Goal: Transaction & Acquisition: Book appointment/travel/reservation

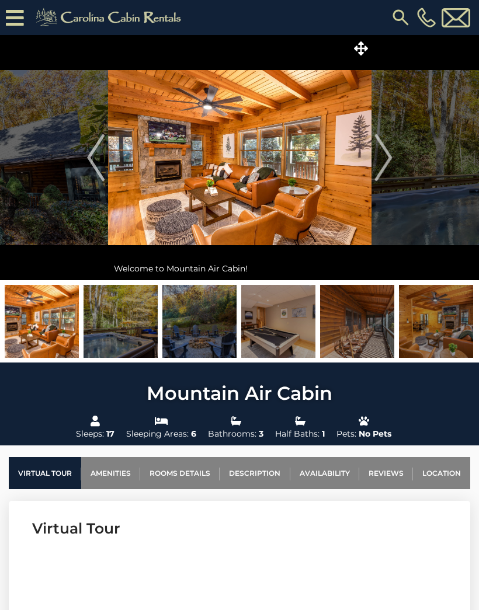
click at [379, 161] on img "Next" at bounding box center [383, 157] width 18 height 47
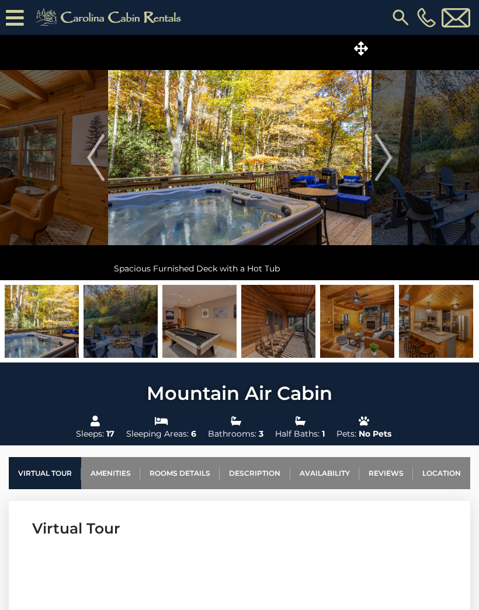
click at [384, 158] on img "Next" at bounding box center [383, 157] width 18 height 47
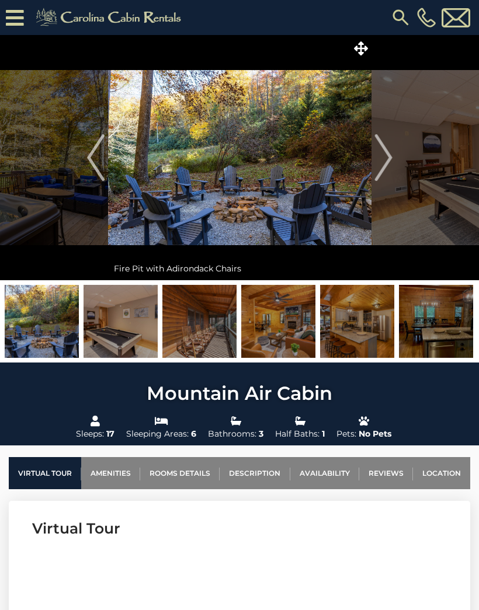
click at [379, 161] on img "Next" at bounding box center [383, 157] width 18 height 47
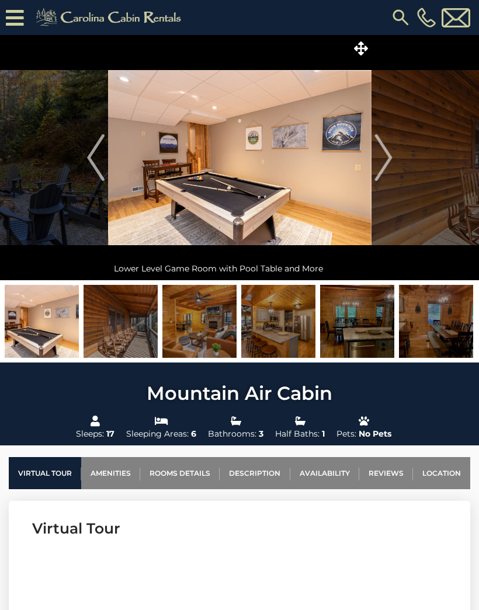
click at [385, 159] on img "Next" at bounding box center [383, 157] width 18 height 47
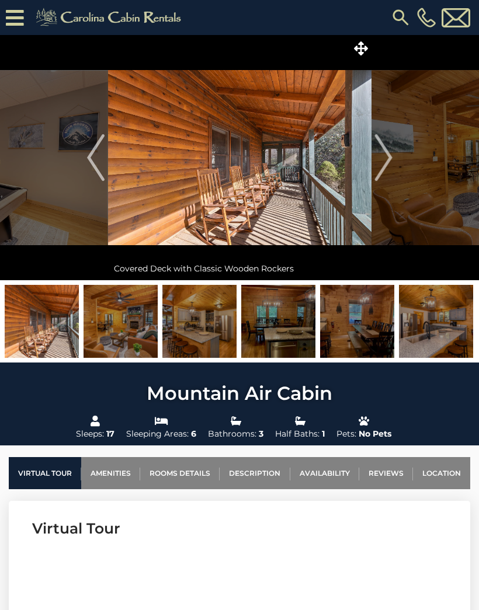
click at [382, 161] on img "Next" at bounding box center [383, 157] width 18 height 47
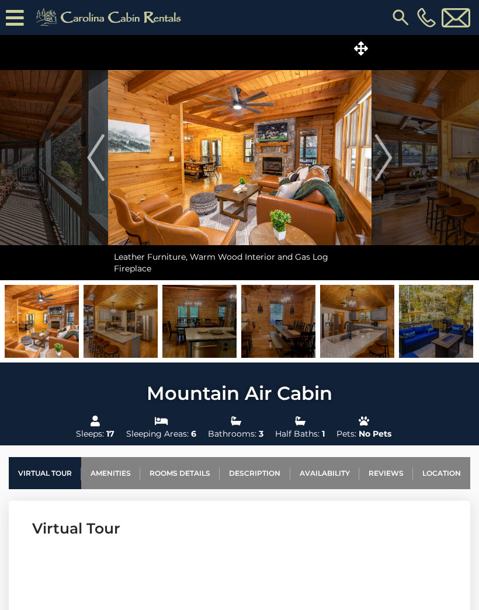
click at [386, 161] on img "Next" at bounding box center [383, 157] width 18 height 47
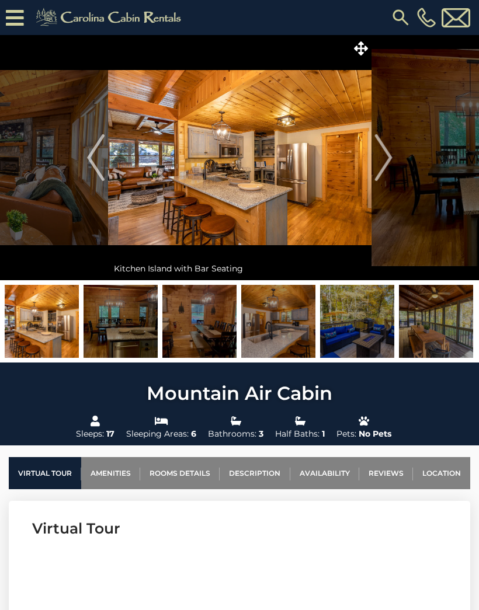
click at [385, 162] on img "Next" at bounding box center [383, 157] width 18 height 47
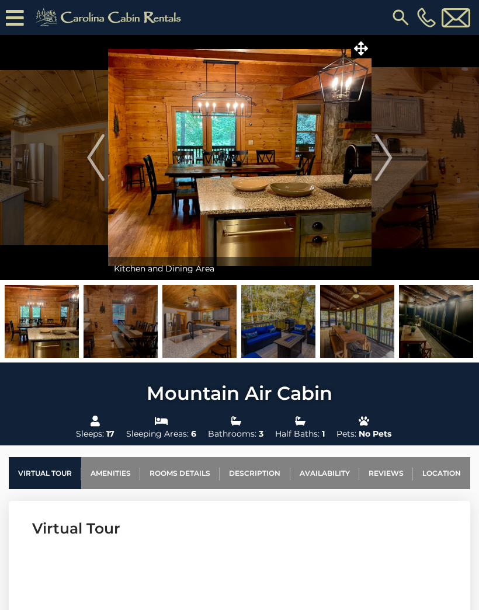
click at [385, 165] on img "Next" at bounding box center [383, 157] width 18 height 47
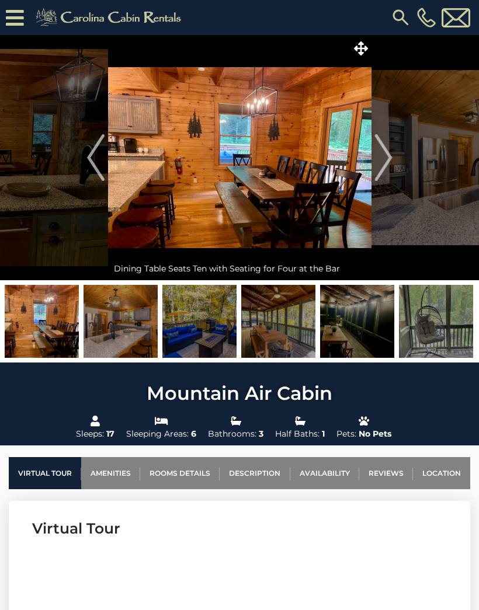
click at [382, 171] on img "Next" at bounding box center [383, 157] width 18 height 47
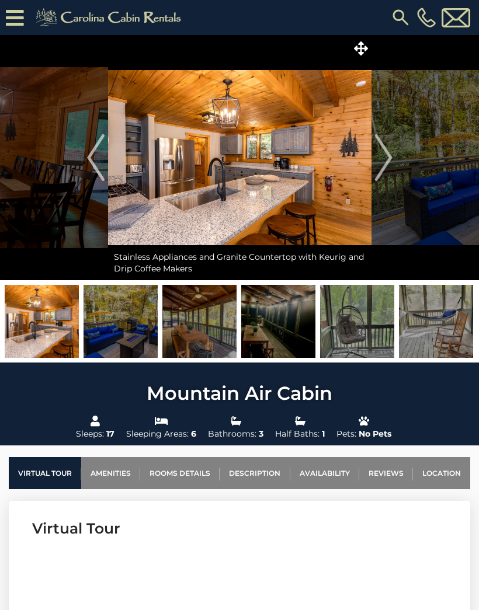
click at [385, 167] on img "Next" at bounding box center [383, 157] width 18 height 47
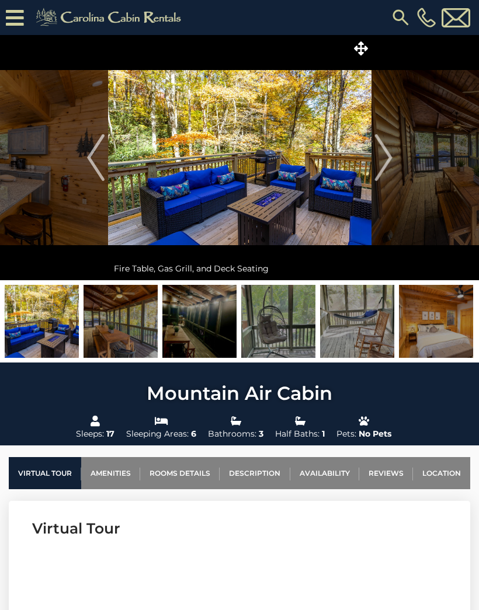
click at [384, 161] on img "Next" at bounding box center [383, 157] width 18 height 47
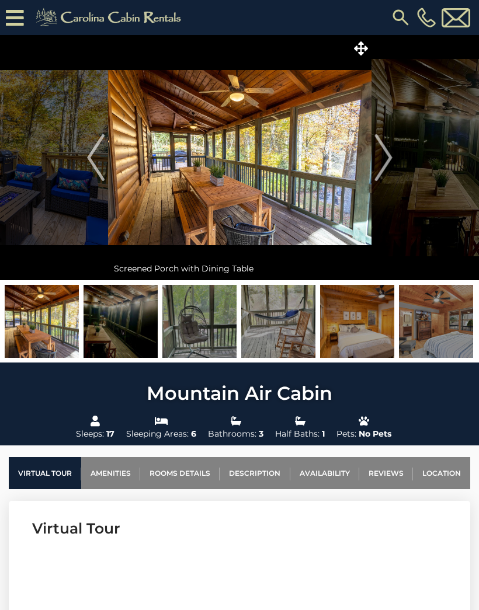
click at [383, 163] on img "Next" at bounding box center [383, 157] width 18 height 47
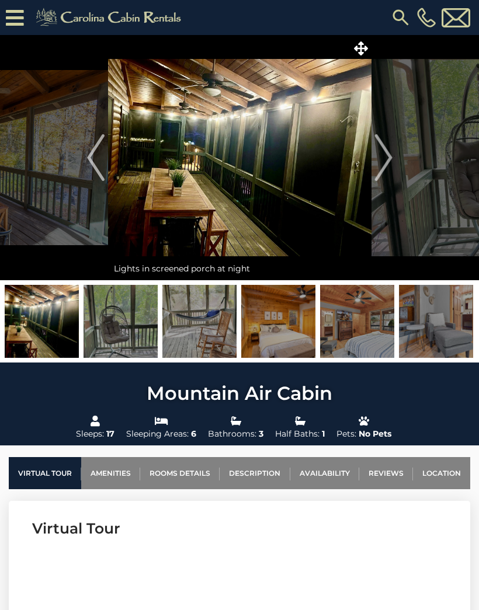
click at [385, 159] on img "Next" at bounding box center [383, 157] width 18 height 47
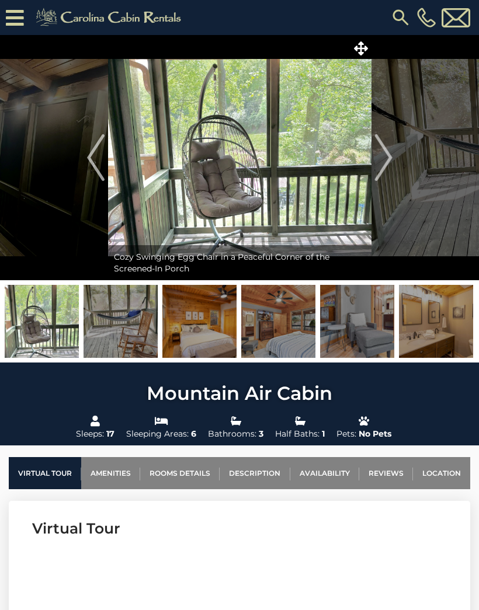
click at [381, 160] on img "Next" at bounding box center [383, 157] width 18 height 47
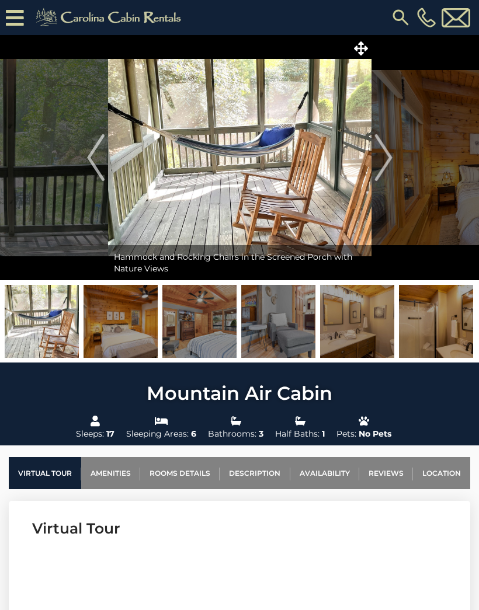
click at [378, 165] on img "Next" at bounding box center [383, 157] width 18 height 47
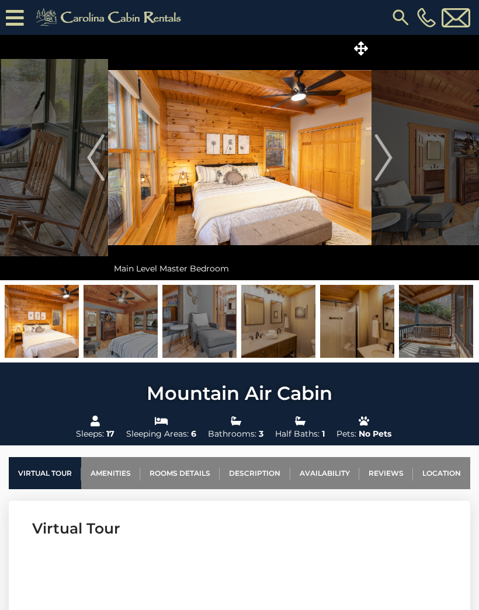
click at [381, 161] on img "Next" at bounding box center [383, 157] width 18 height 47
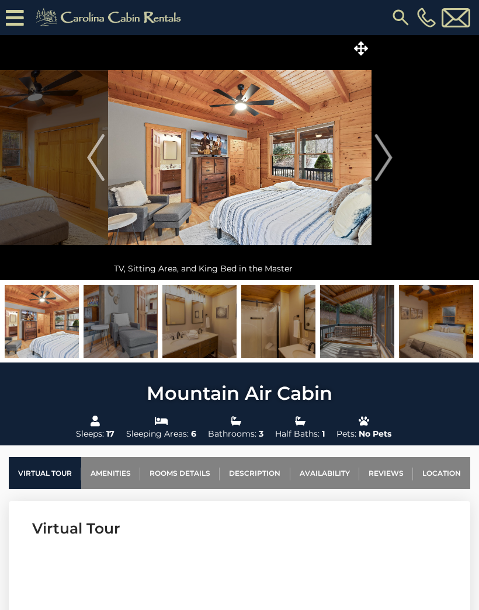
click at [378, 161] on img "Next" at bounding box center [383, 157] width 18 height 47
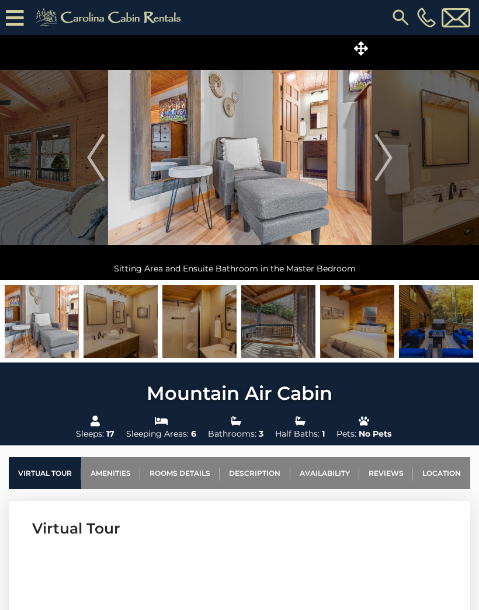
click at [378, 158] on img "Next" at bounding box center [383, 157] width 18 height 47
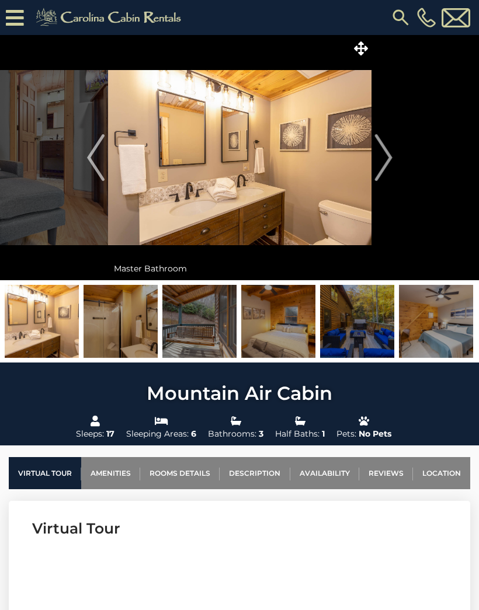
click at [382, 158] on img "Next" at bounding box center [383, 157] width 18 height 47
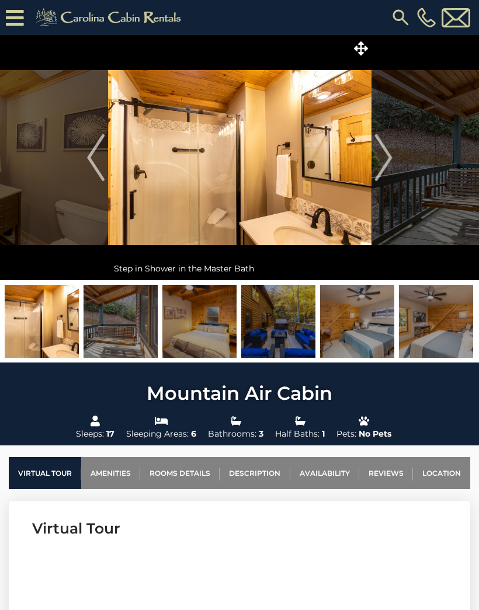
click at [381, 158] on img "Next" at bounding box center [383, 157] width 18 height 47
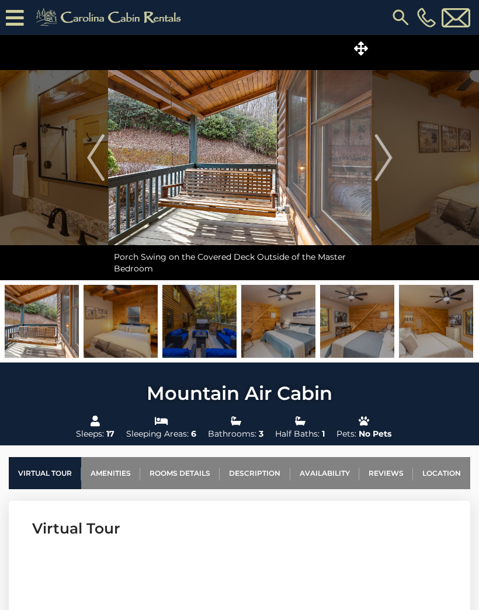
click at [379, 160] on img "Next" at bounding box center [383, 157] width 18 height 47
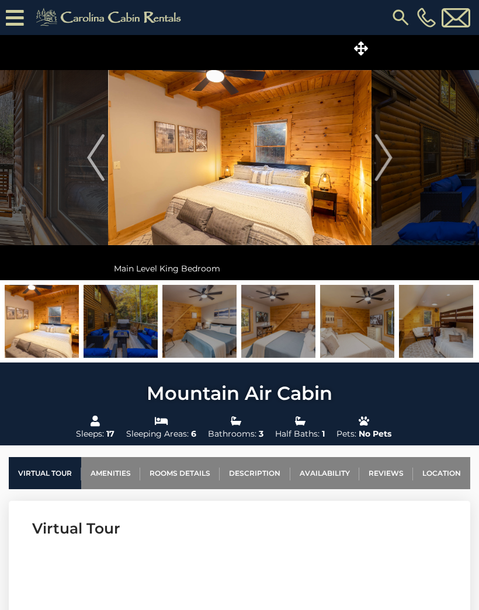
click at [381, 160] on img "Next" at bounding box center [383, 157] width 18 height 47
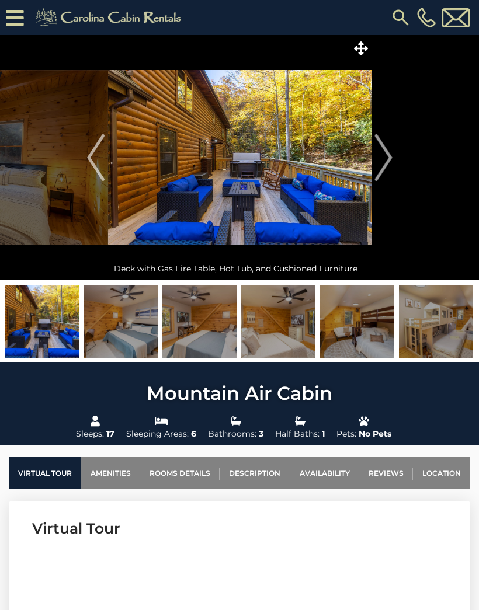
click at [382, 158] on img "Next" at bounding box center [383, 157] width 18 height 47
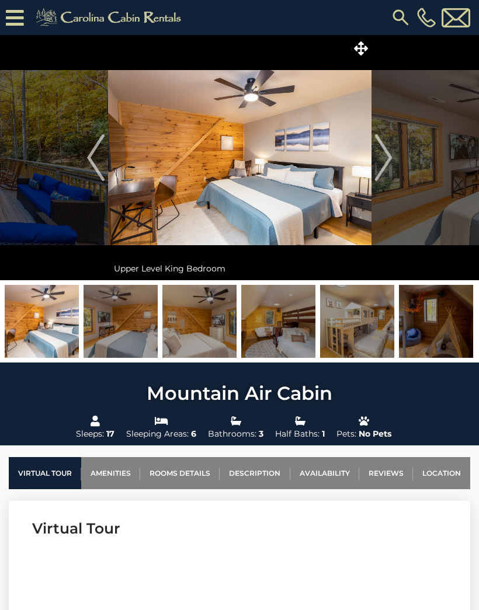
click at [379, 160] on img "Next" at bounding box center [383, 157] width 18 height 47
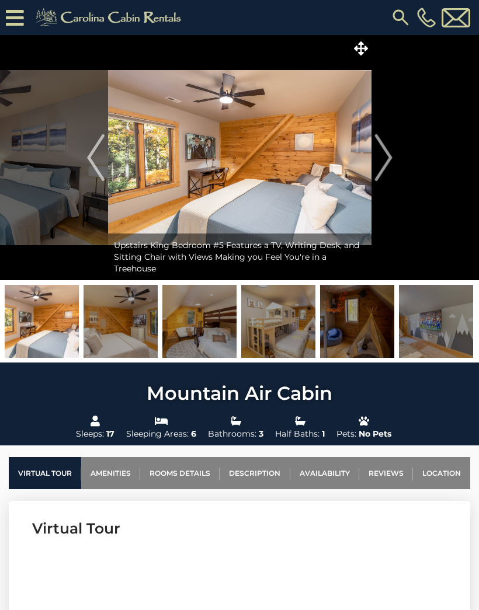
click at [382, 160] on img "Next" at bounding box center [383, 157] width 18 height 47
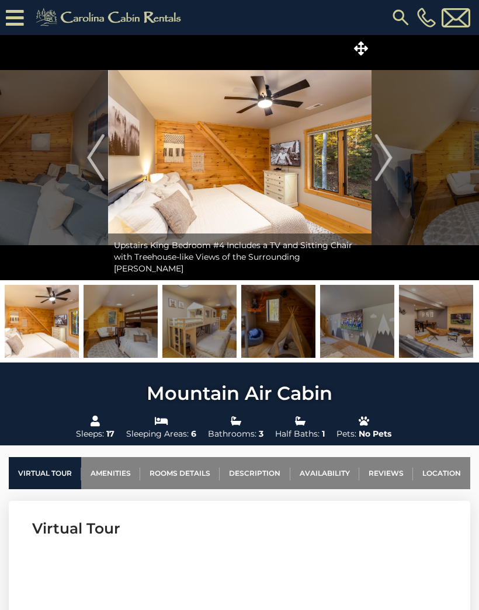
click at [376, 170] on img "Next" at bounding box center [383, 157] width 18 height 47
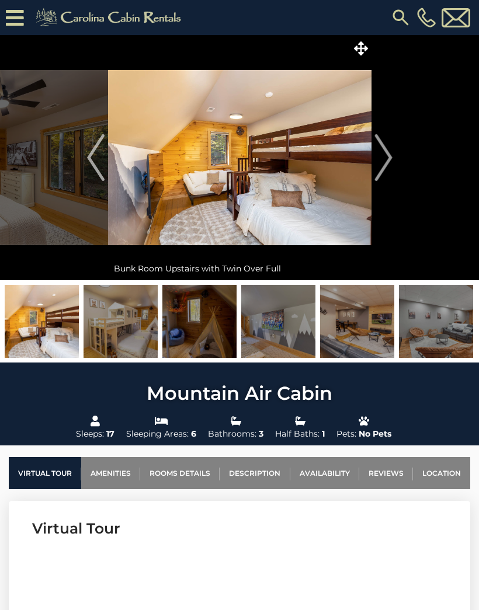
click at [383, 159] on img "Next" at bounding box center [383, 157] width 18 height 47
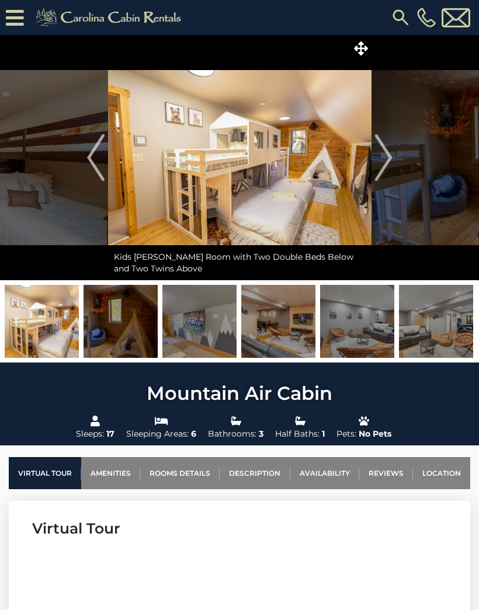
click at [379, 163] on img "Next" at bounding box center [383, 157] width 18 height 47
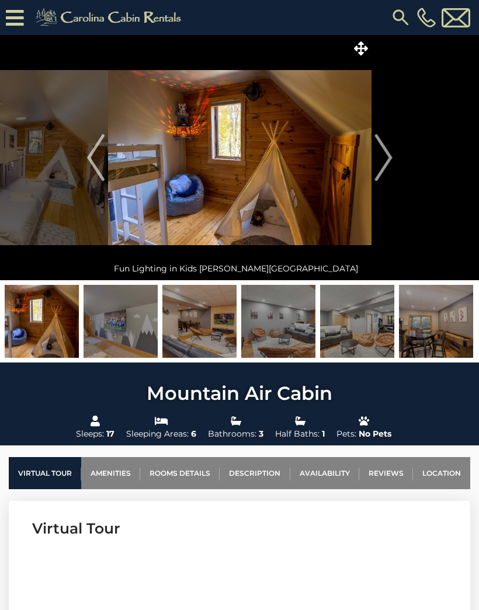
click at [384, 159] on img "Next" at bounding box center [383, 157] width 18 height 47
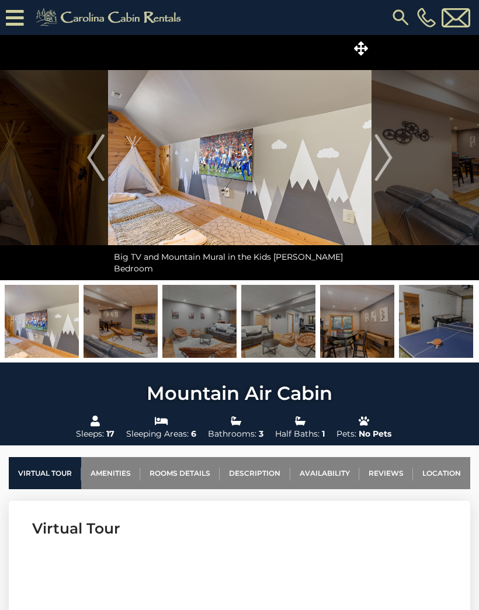
click at [381, 160] on img "Next" at bounding box center [383, 157] width 18 height 47
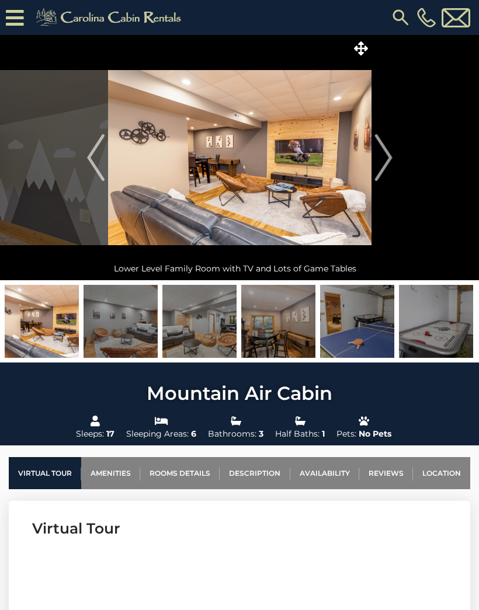
click at [383, 159] on img "Next" at bounding box center [383, 157] width 18 height 47
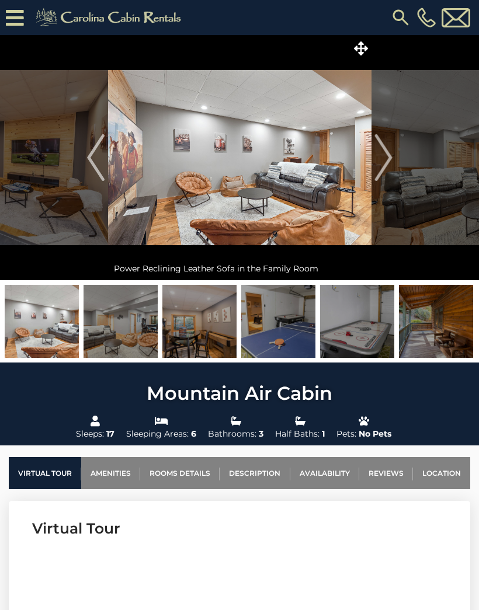
click at [381, 164] on img "Next" at bounding box center [383, 157] width 18 height 47
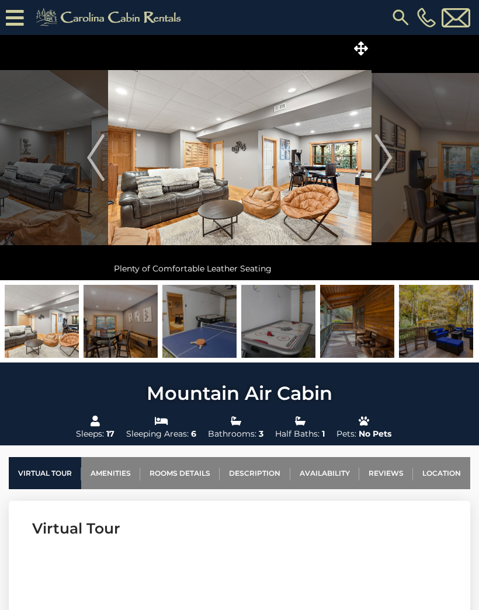
click at [378, 158] on img "Next" at bounding box center [383, 157] width 18 height 47
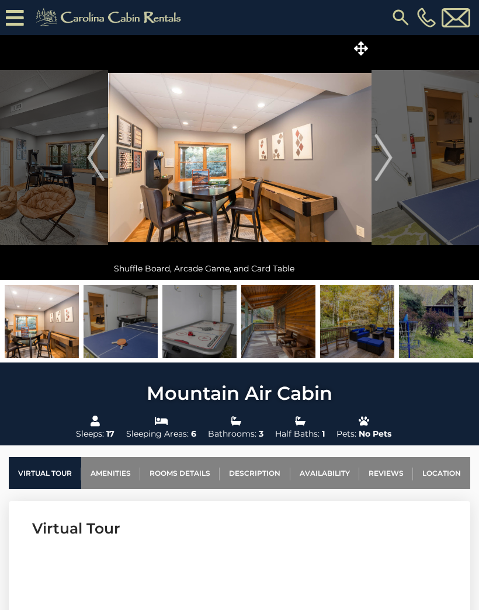
click at [381, 156] on img "Next" at bounding box center [383, 157] width 18 height 47
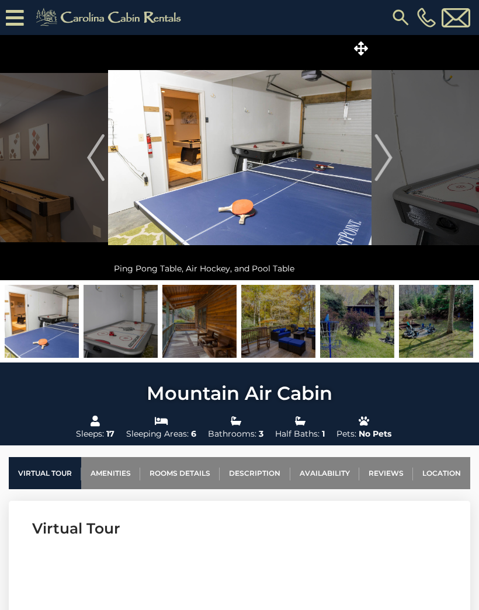
click at [384, 156] on img "Next" at bounding box center [383, 157] width 18 height 47
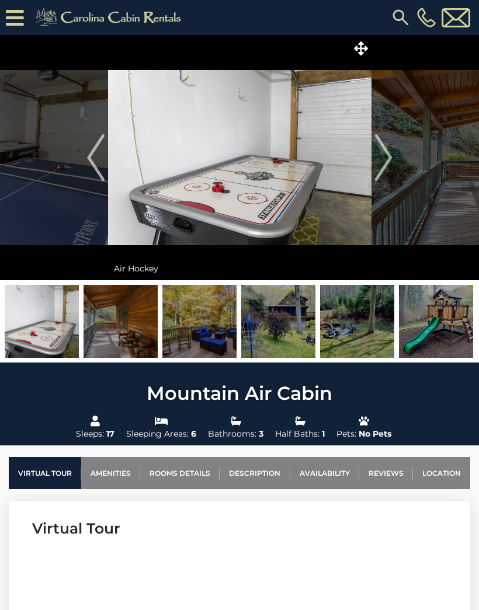
click at [382, 159] on img "Next" at bounding box center [383, 157] width 18 height 47
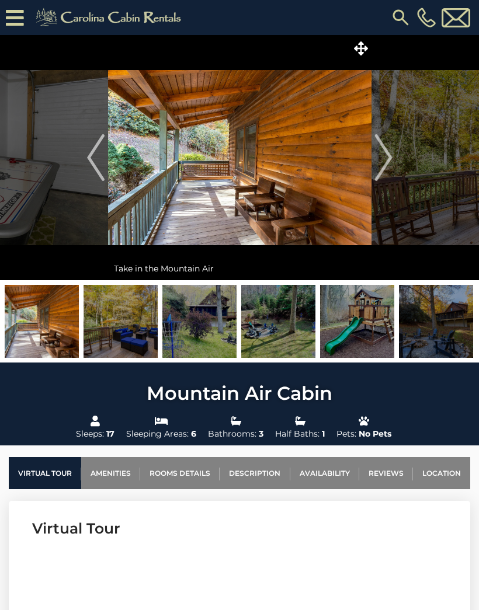
click at [381, 161] on img "Next" at bounding box center [383, 157] width 18 height 47
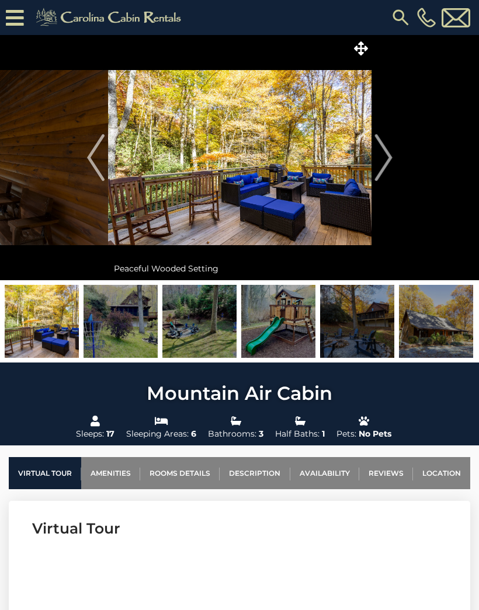
click at [381, 162] on img "Next" at bounding box center [383, 157] width 18 height 47
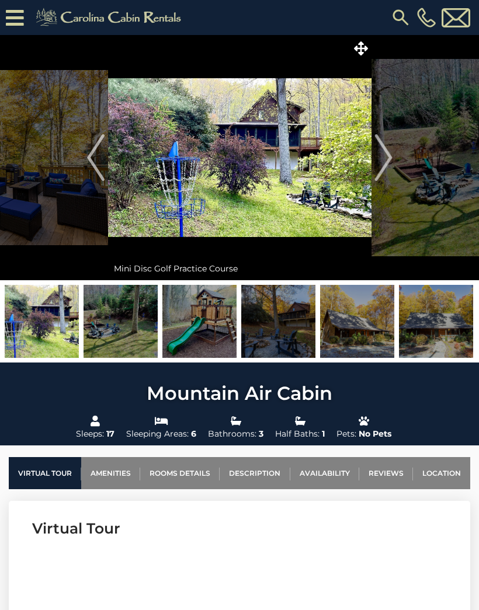
click at [382, 159] on img "Next" at bounding box center [383, 157] width 18 height 47
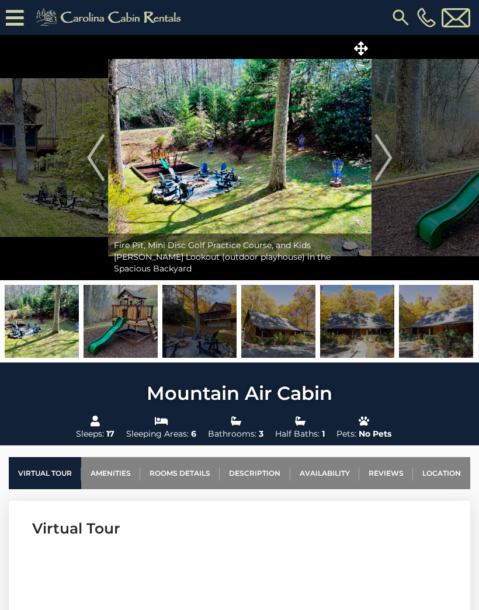
click at [378, 161] on img "Next" at bounding box center [383, 157] width 18 height 47
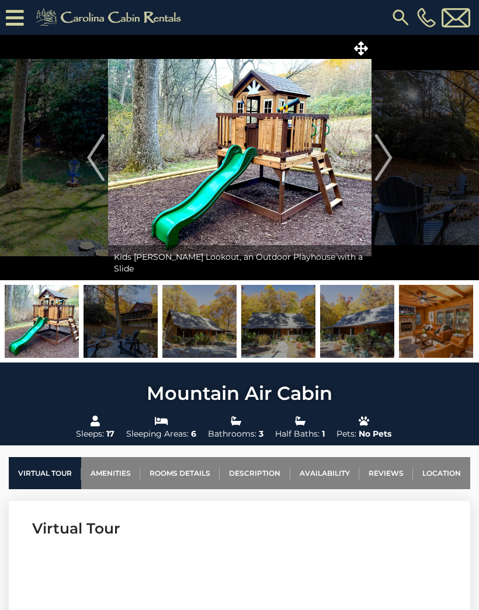
click at [380, 159] on img "Next" at bounding box center [383, 157] width 18 height 47
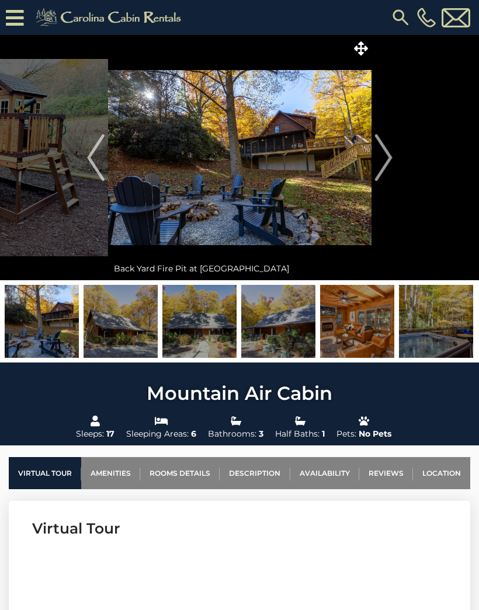
click at [379, 156] on img "Next" at bounding box center [383, 157] width 18 height 47
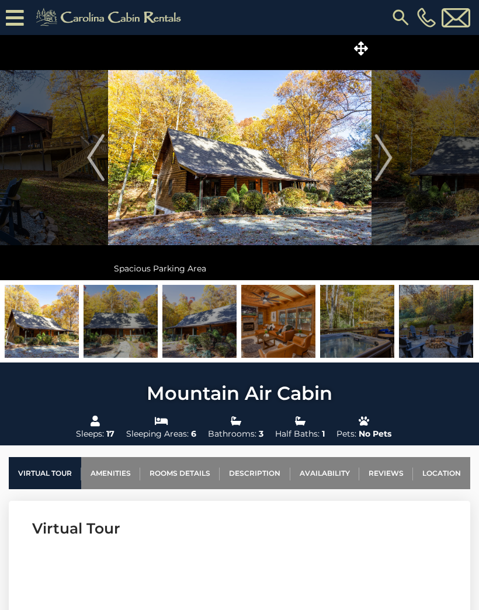
click at [377, 158] on img "Next" at bounding box center [383, 157] width 18 height 47
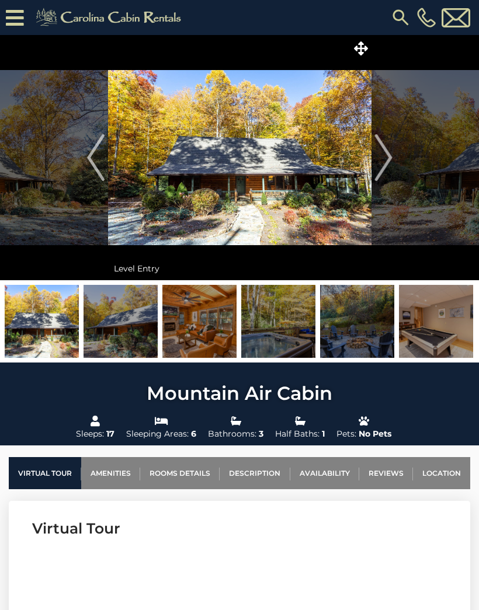
click at [374, 157] on button "Next" at bounding box center [383, 157] width 24 height 245
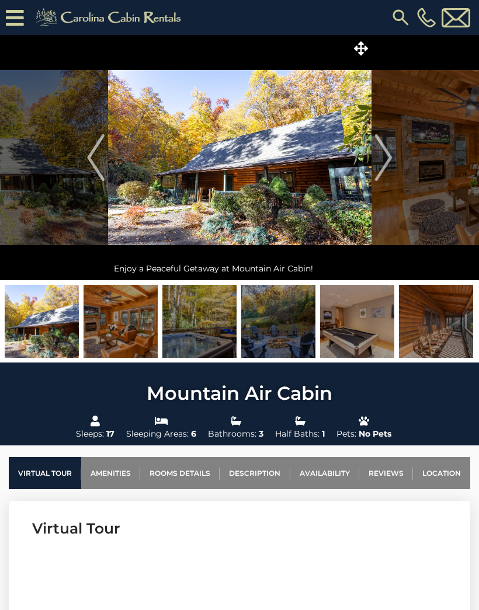
click at [375, 158] on img "Next" at bounding box center [383, 157] width 18 height 47
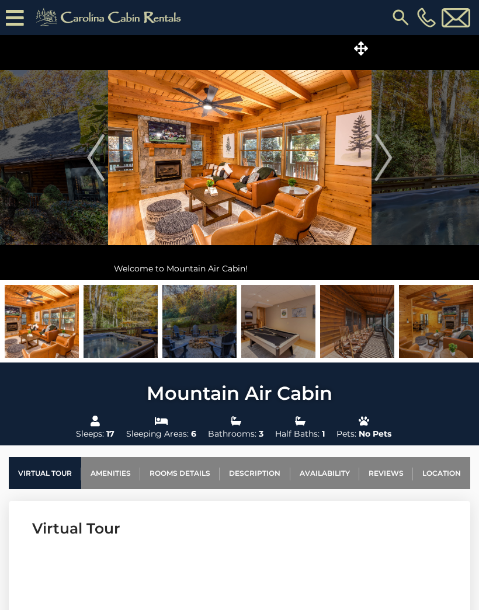
click at [96, 168] on img "Previous" at bounding box center [96, 157] width 18 height 47
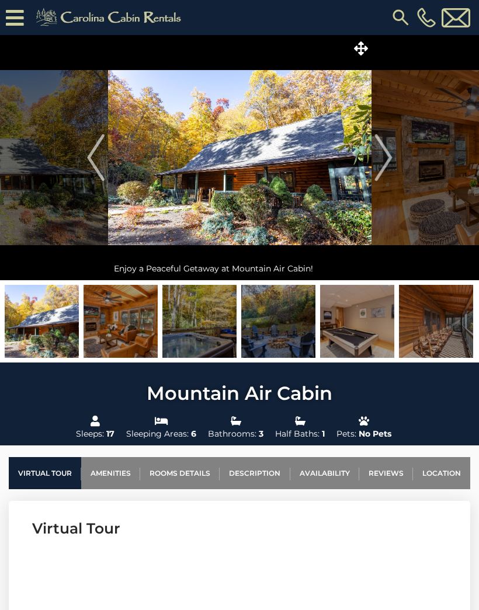
click at [92, 165] on img "Previous" at bounding box center [96, 157] width 18 height 47
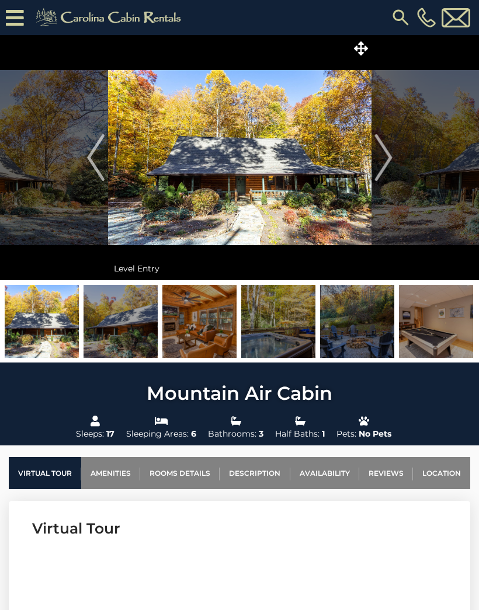
click at [386, 160] on img "Next" at bounding box center [383, 157] width 18 height 47
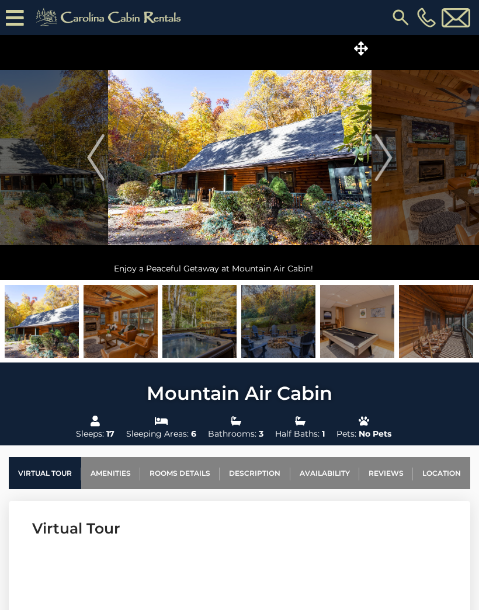
click at [386, 155] on img "Next" at bounding box center [383, 157] width 18 height 47
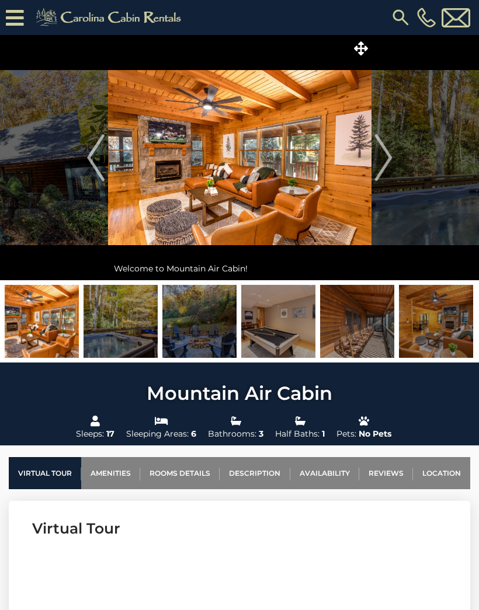
click at [384, 157] on img "Next" at bounding box center [383, 157] width 18 height 47
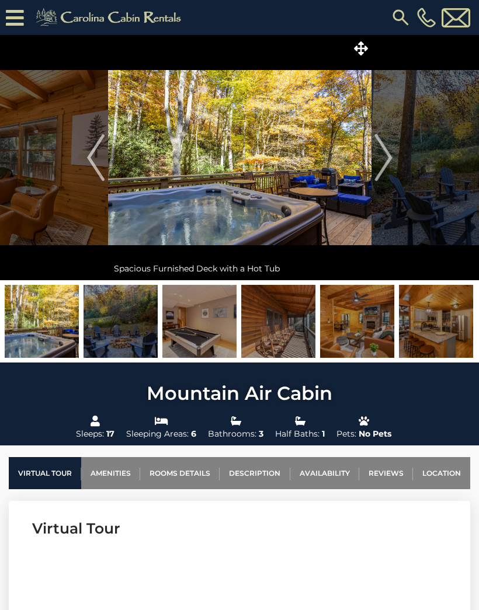
click at [385, 156] on img "Next" at bounding box center [383, 157] width 18 height 47
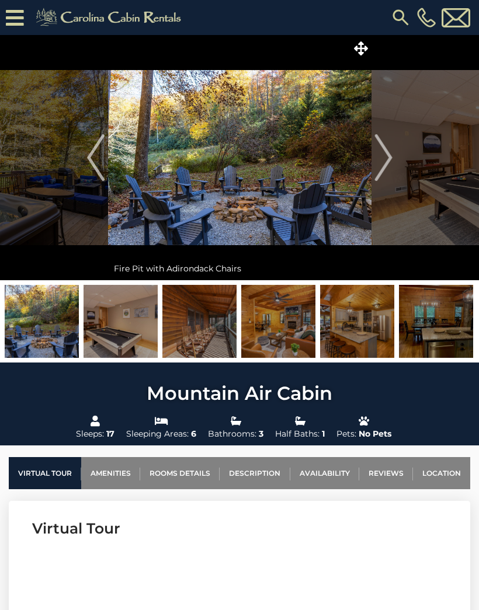
click at [381, 159] on img "Next" at bounding box center [383, 157] width 18 height 47
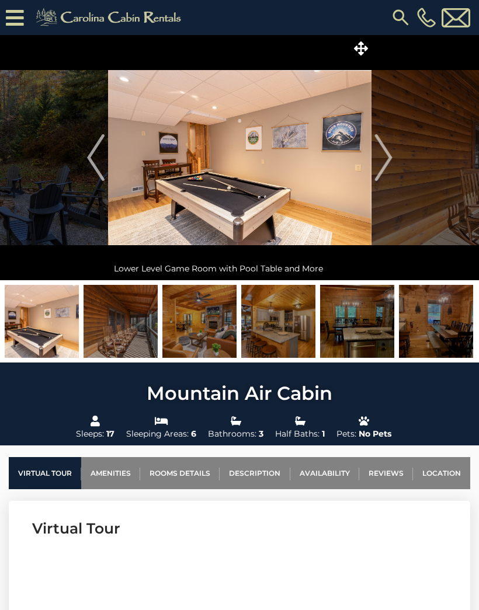
click at [381, 159] on img "Next" at bounding box center [383, 157] width 18 height 47
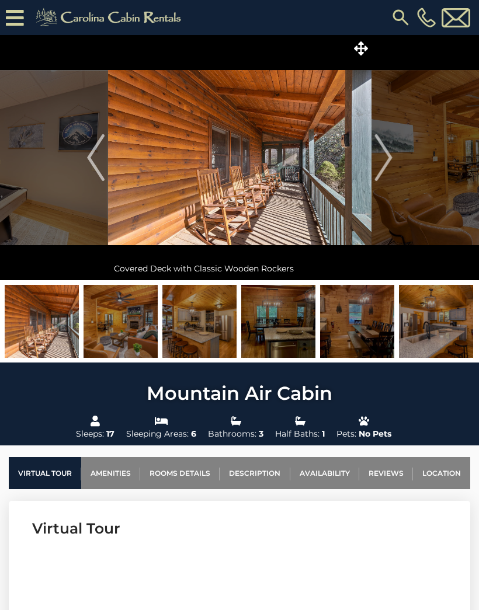
click at [381, 158] on img "Next" at bounding box center [383, 157] width 18 height 47
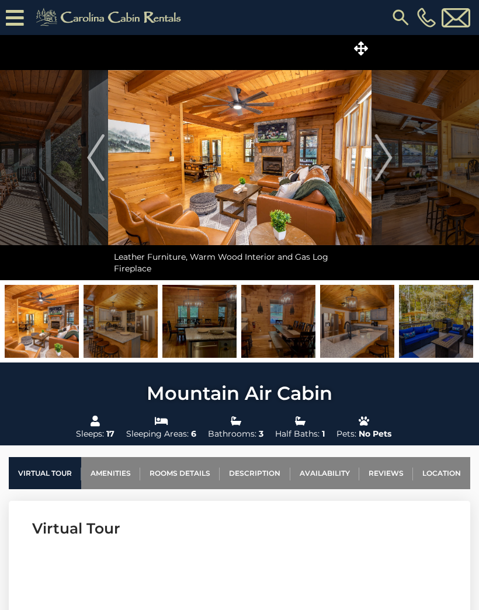
click at [378, 164] on img "Next" at bounding box center [383, 157] width 18 height 47
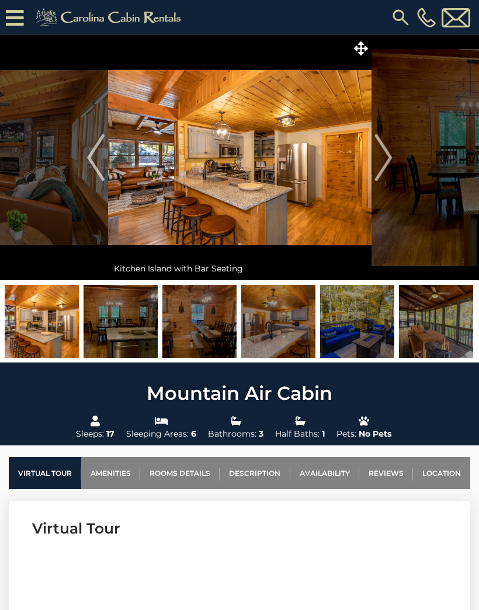
click at [376, 161] on img "Next" at bounding box center [383, 157] width 18 height 47
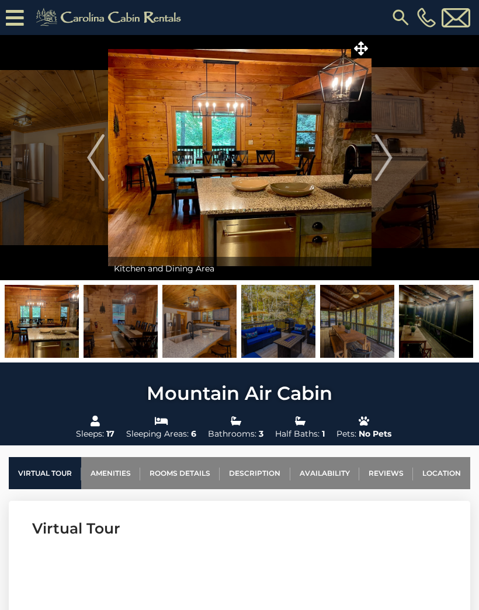
click at [376, 162] on img "Next" at bounding box center [383, 157] width 18 height 47
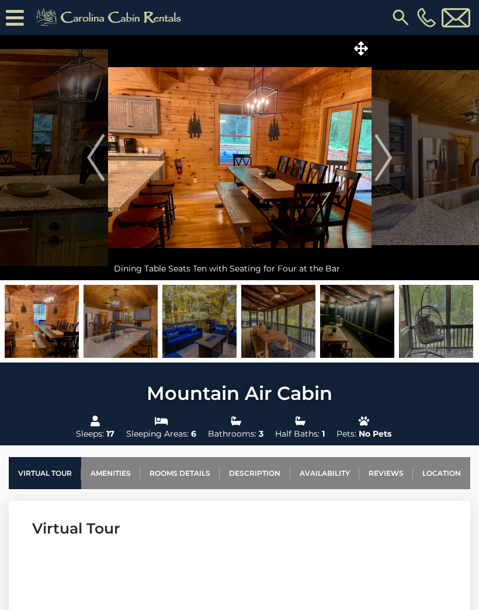
click at [378, 159] on img "Next" at bounding box center [383, 157] width 18 height 47
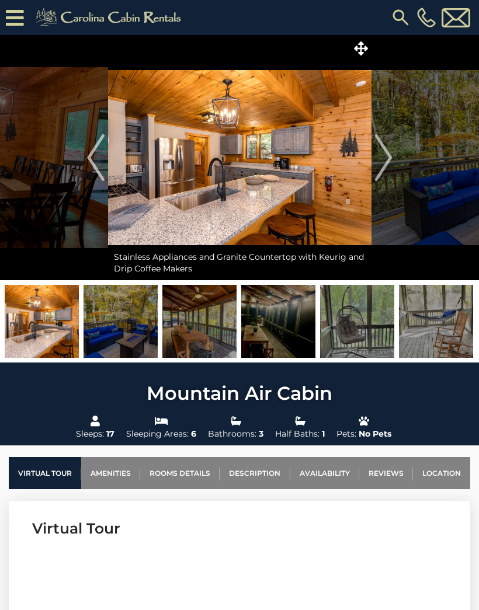
click at [377, 162] on img "Next" at bounding box center [383, 157] width 18 height 47
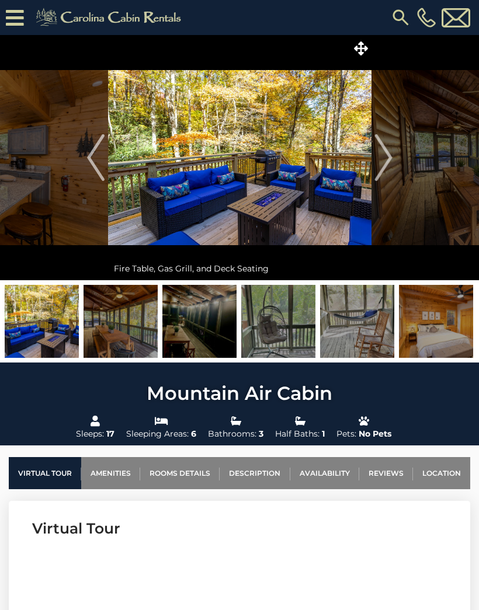
click at [379, 159] on img "Next" at bounding box center [383, 157] width 18 height 47
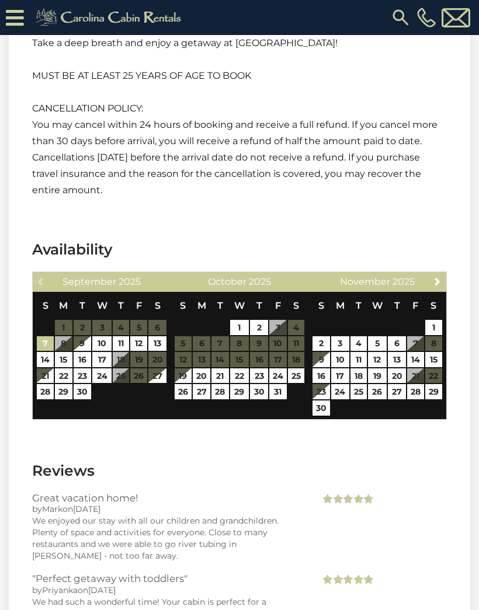
scroll to position [2588, 0]
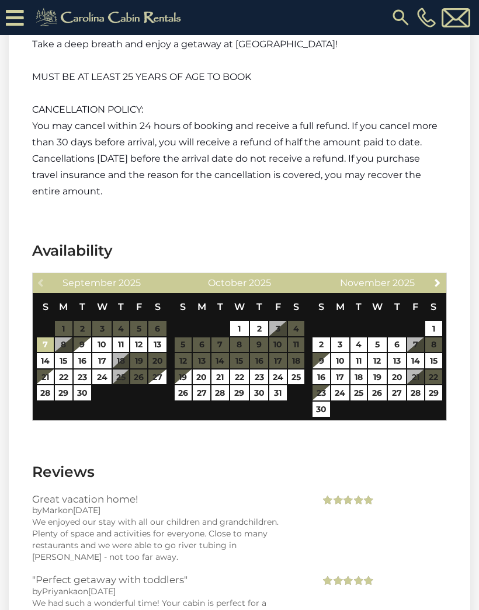
click at [437, 278] on span "Next" at bounding box center [436, 282] width 9 height 9
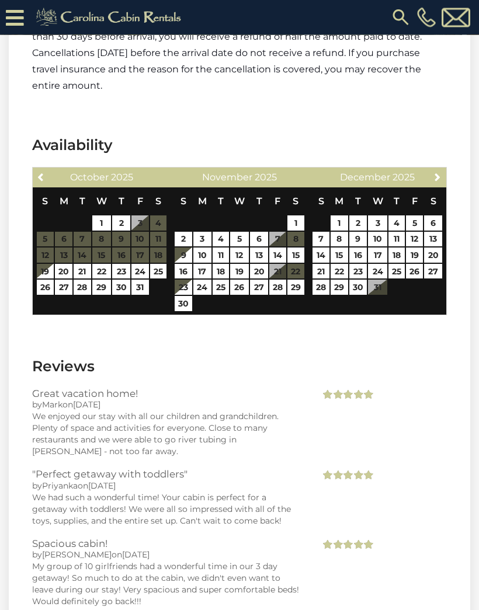
scroll to position [2692, 0]
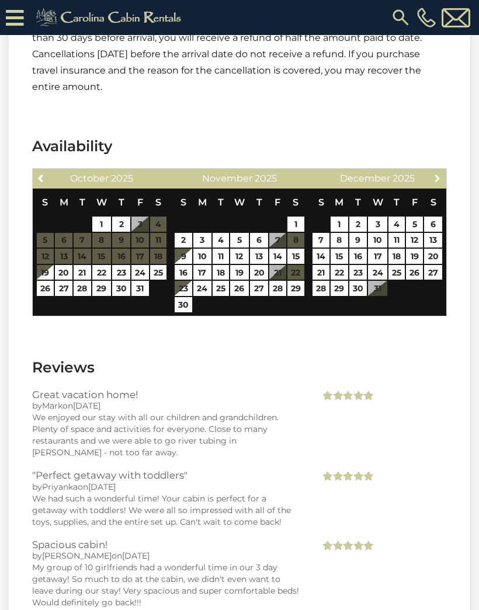
click at [439, 173] on span "Next" at bounding box center [436, 177] width 9 height 9
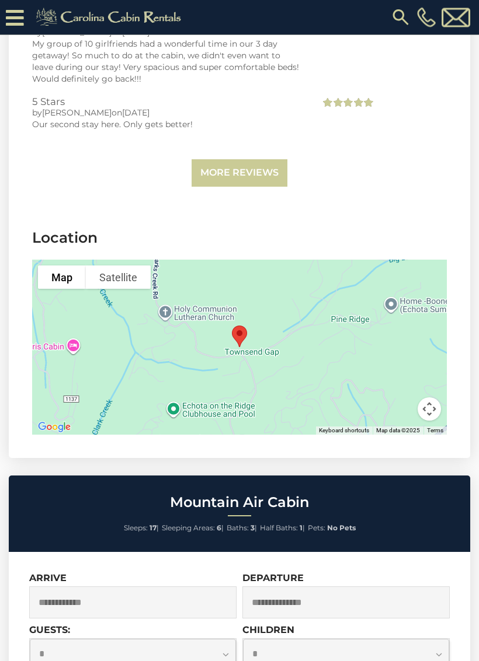
scroll to position [3216, 0]
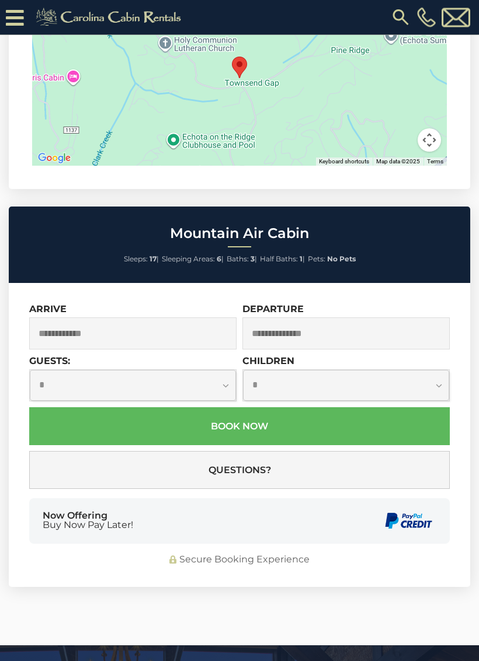
click at [79, 318] on input "text" at bounding box center [132, 334] width 207 height 32
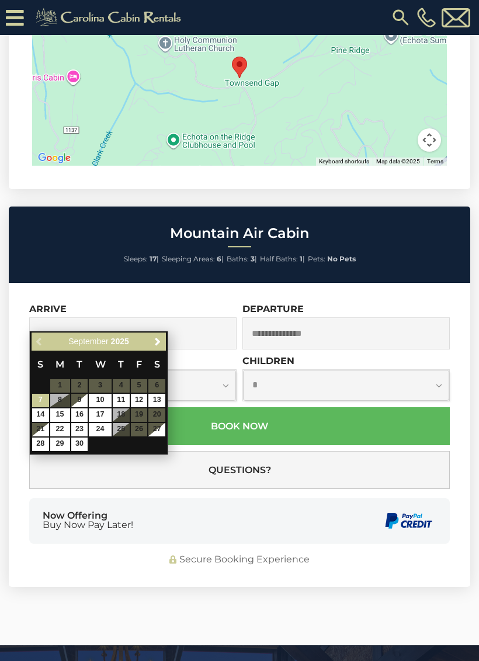
click at [159, 348] on link "Next" at bounding box center [157, 341] width 15 height 15
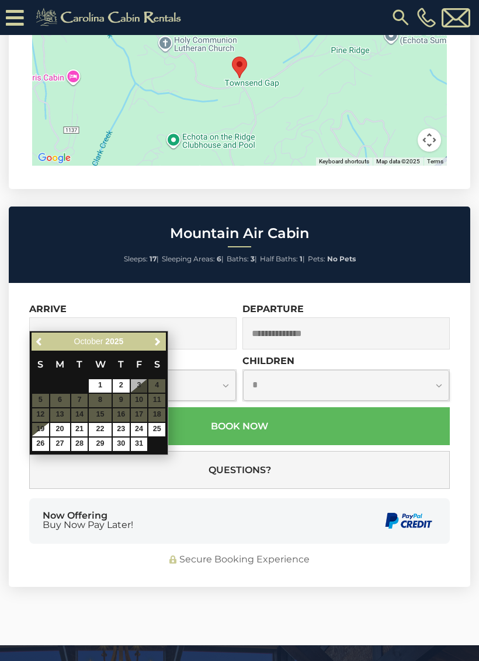
click at [157, 345] on span "Next" at bounding box center [157, 341] width 9 height 9
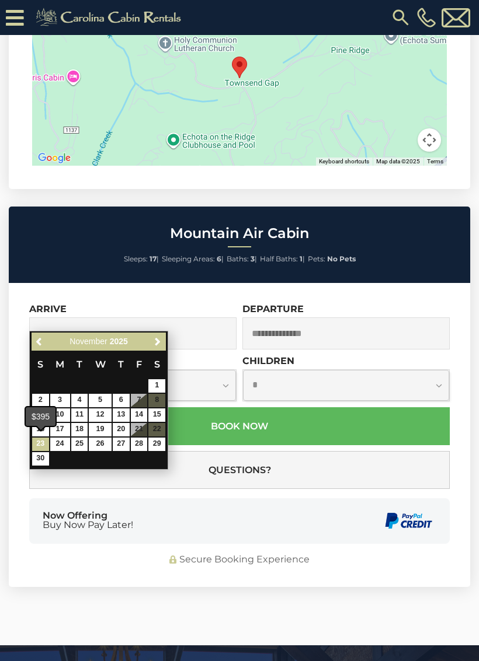
click at [38, 442] on link "23" at bounding box center [40, 444] width 17 height 13
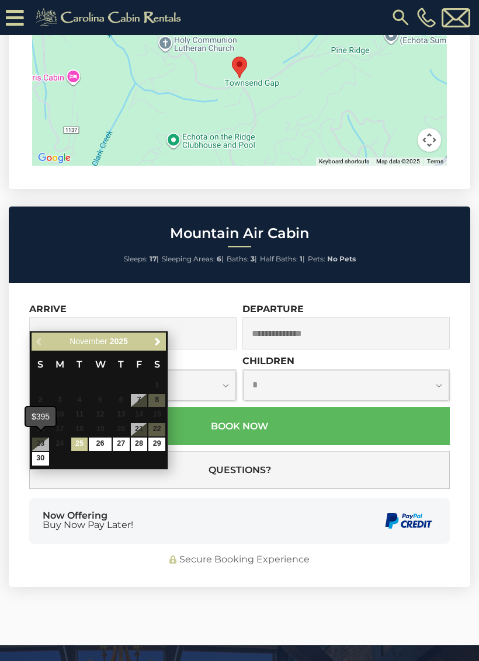
type input "**********"
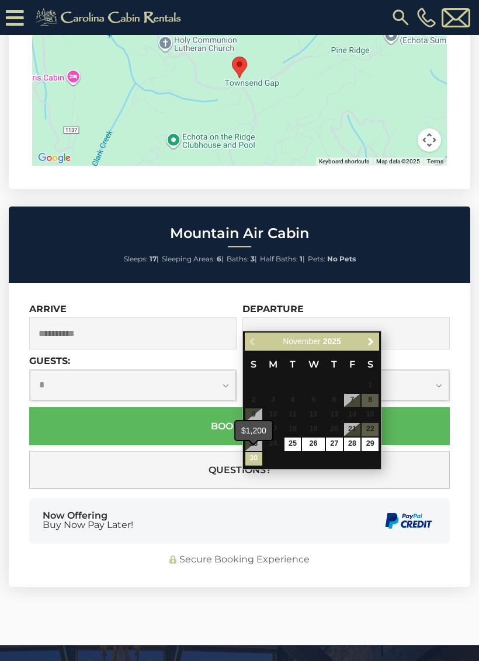
click at [257, 459] on link "30" at bounding box center [253, 458] width 17 height 13
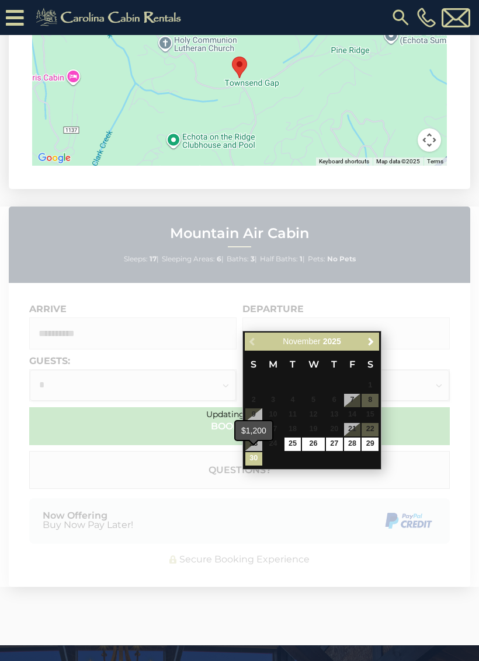
type input "**********"
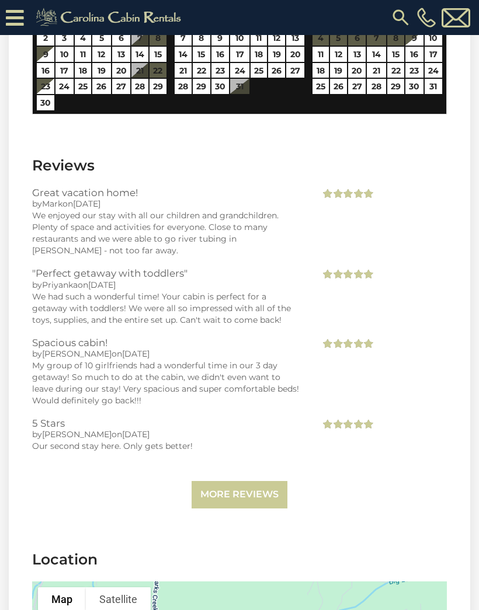
scroll to position [2888, 0]
